Goal: Navigation & Orientation: Find specific page/section

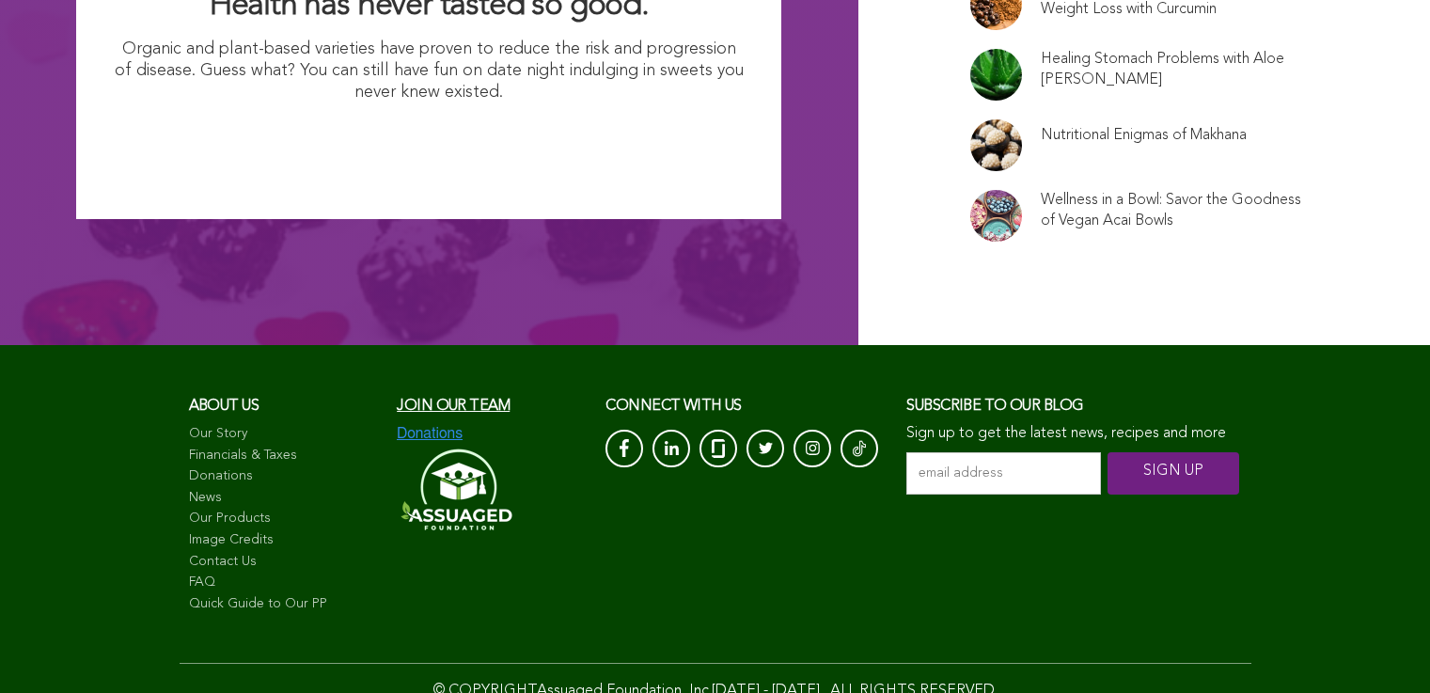
scroll to position [12386, 0]
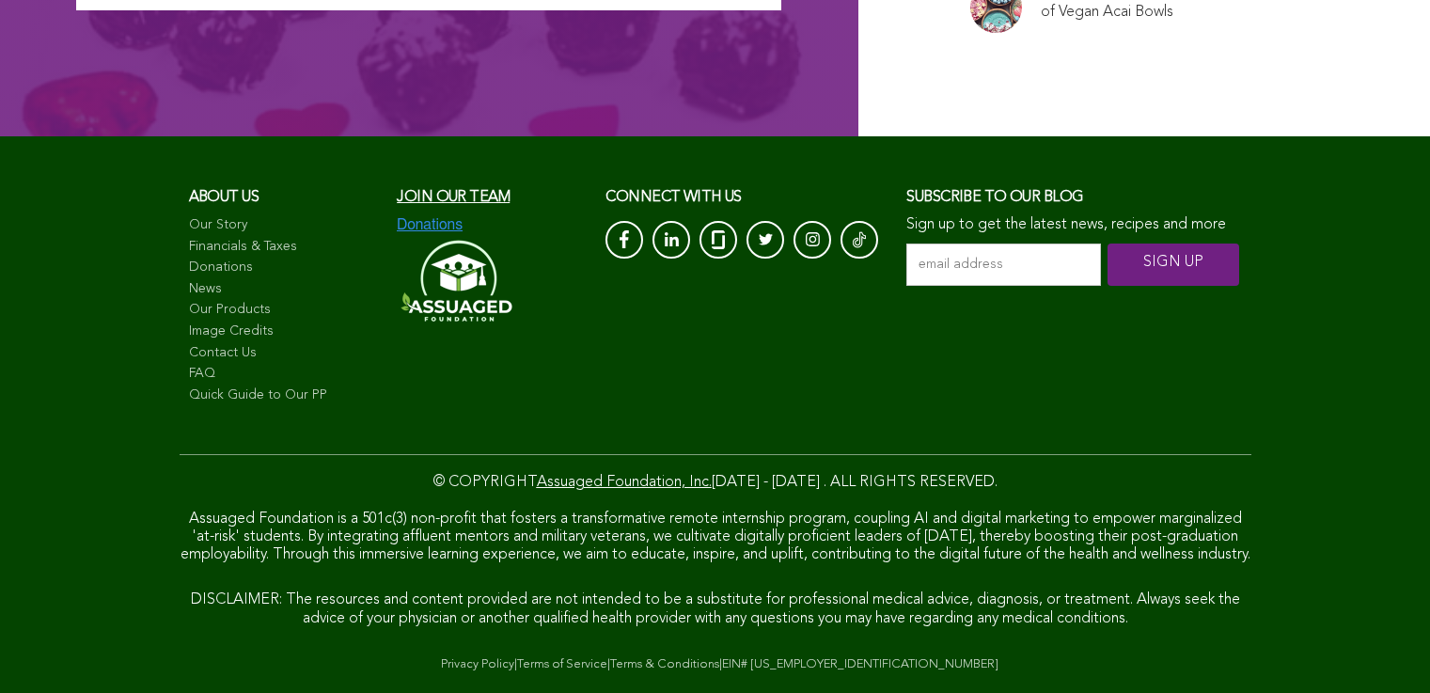
click at [441, 658] on link "Privacy Policy" at bounding box center [477, 664] width 73 height 12
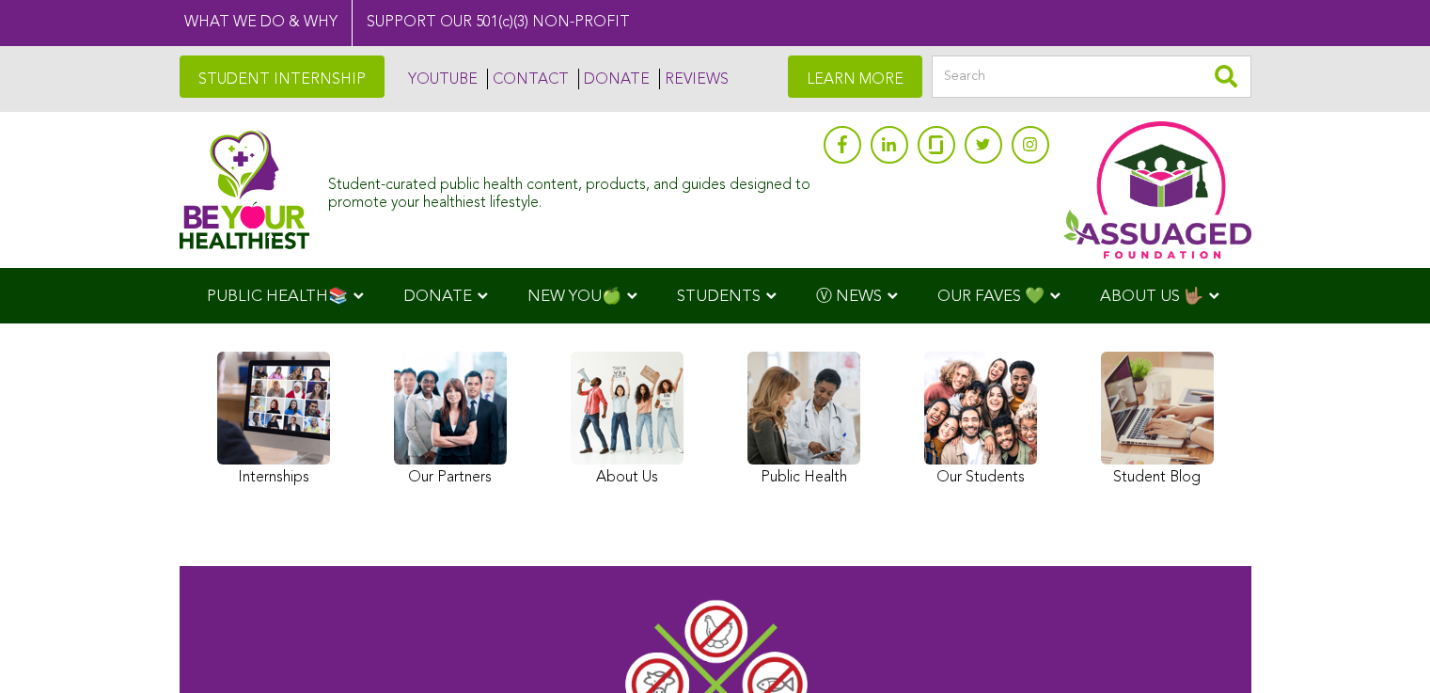
click at [937, 300] on span "OUR FAVES 💚" at bounding box center [990, 297] width 107 height 16
